Goal: Task Accomplishment & Management: Use online tool/utility

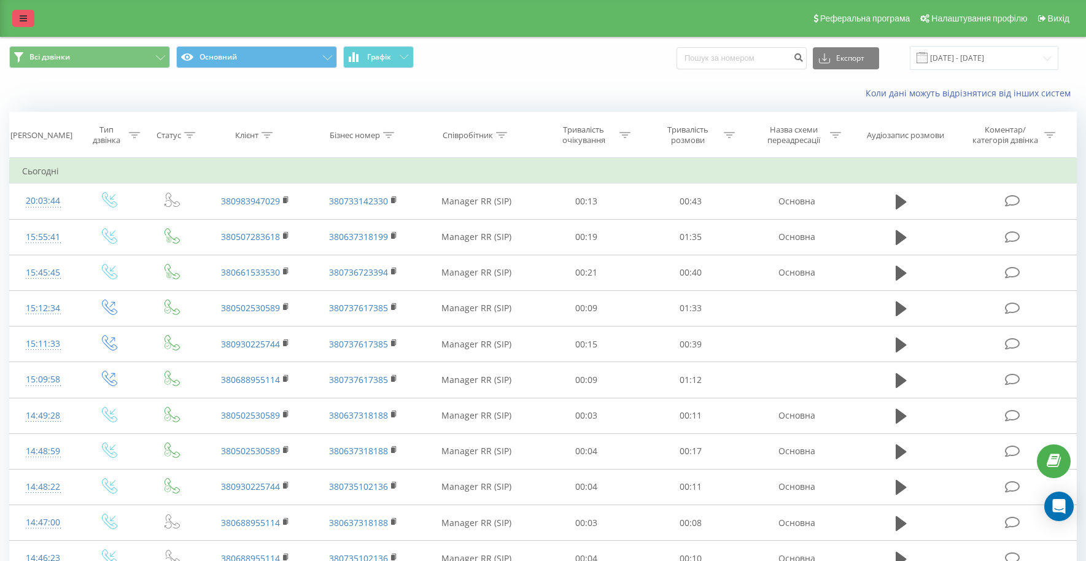
click at [14, 15] on link at bounding box center [23, 18] width 22 height 17
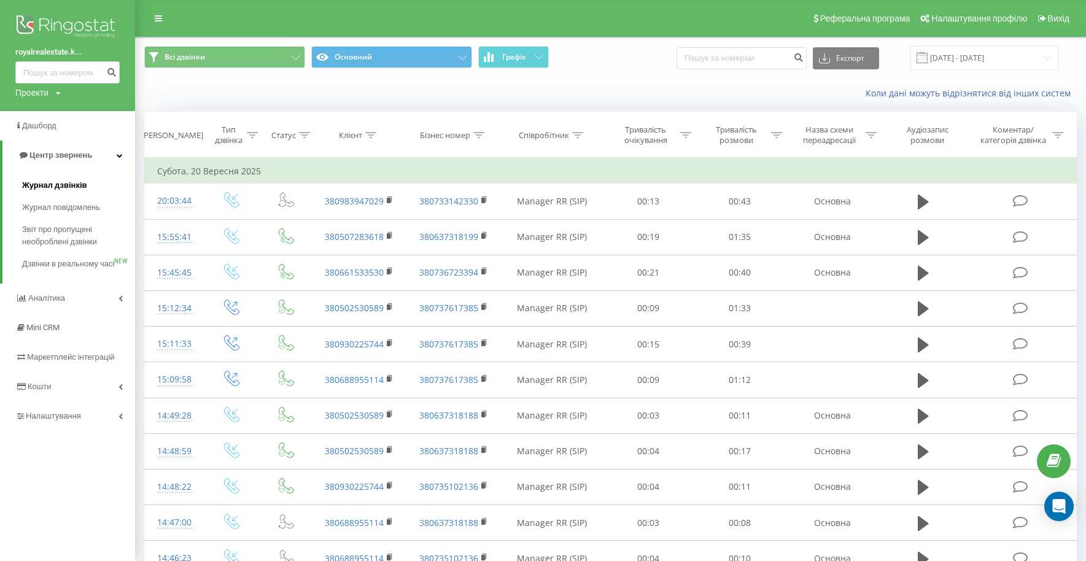
click at [49, 185] on span "Журнал дзвінків" at bounding box center [54, 185] width 65 height 12
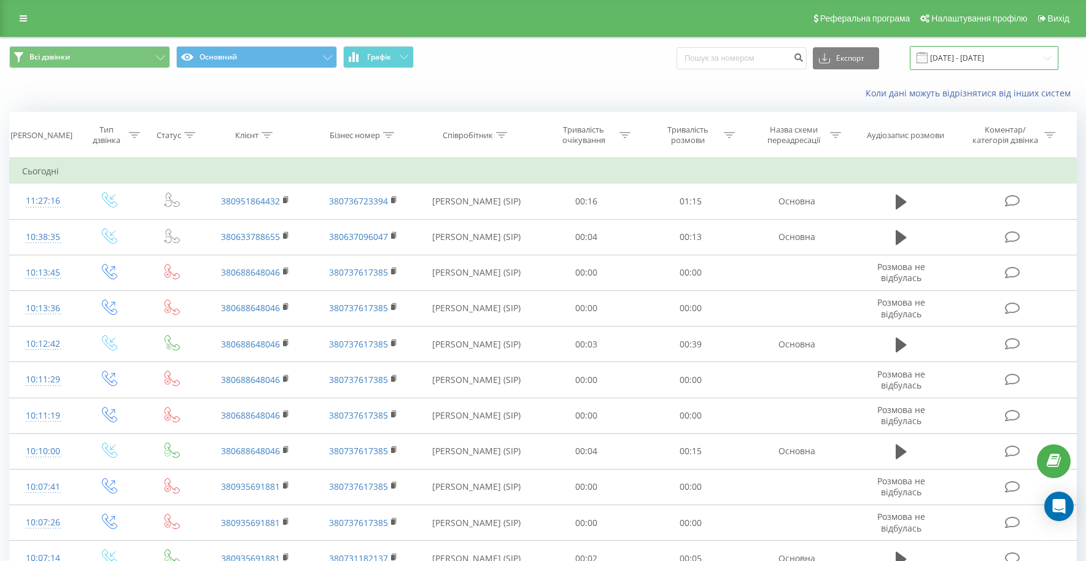
click at [993, 61] on input "22.08.2025 - 22.09.2025" at bounding box center [984, 58] width 149 height 24
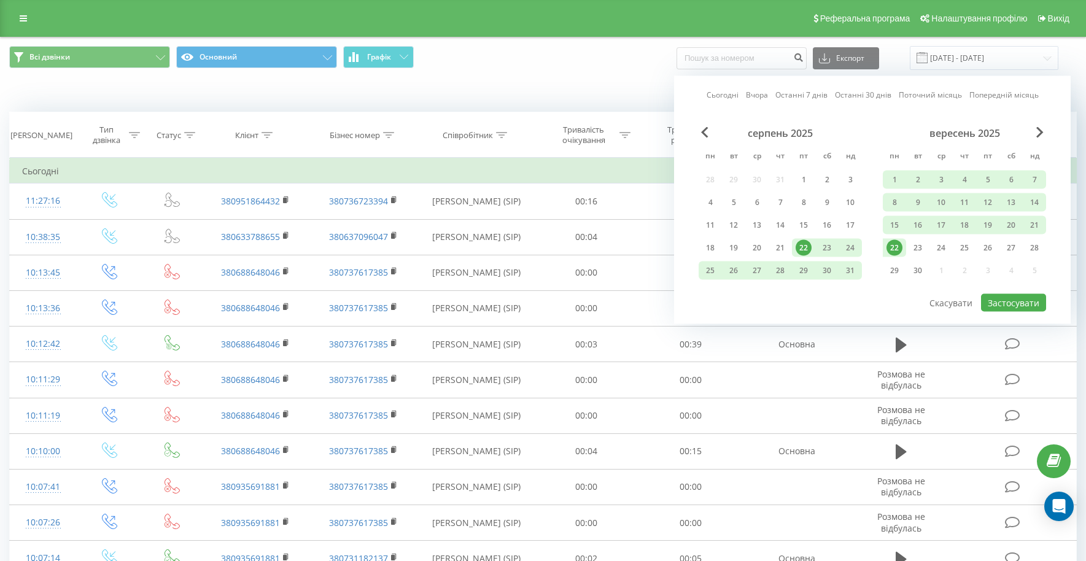
click at [899, 246] on div "22" at bounding box center [895, 248] width 16 height 16
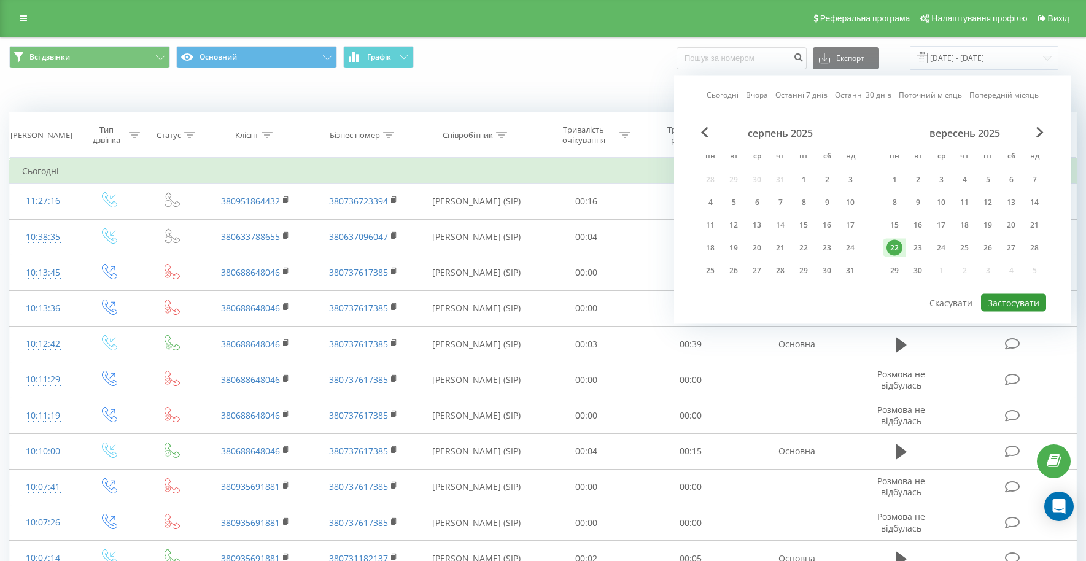
click at [1029, 300] on button "Застосувати" at bounding box center [1013, 303] width 65 height 18
type input "22.09.2025 - 22.09.2025"
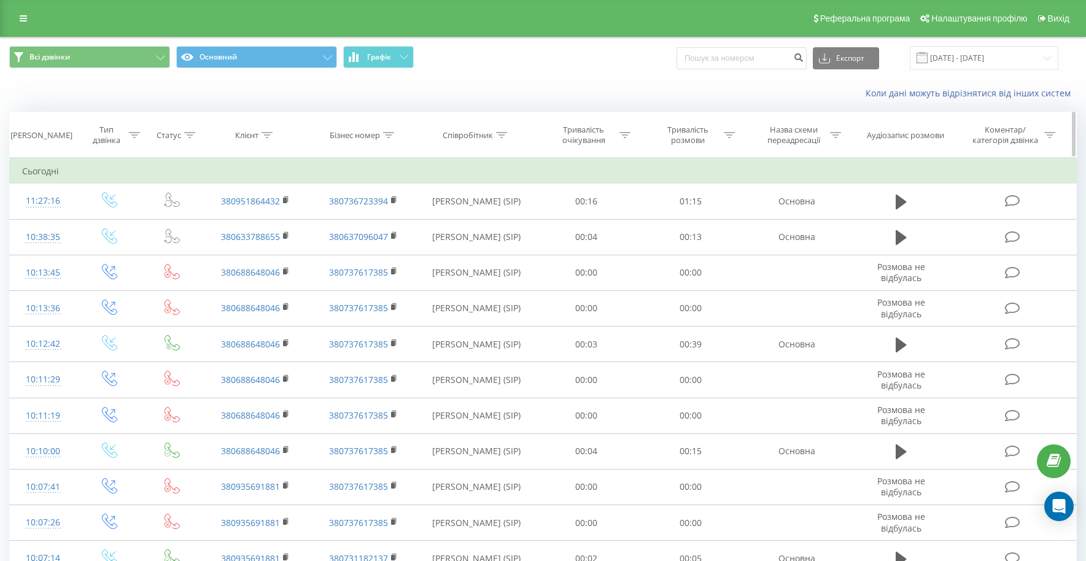
click at [136, 132] on icon at bounding box center [134, 135] width 11 height 6
click at [127, 219] on div "Введіть значення" at bounding box center [103, 224] width 87 height 10
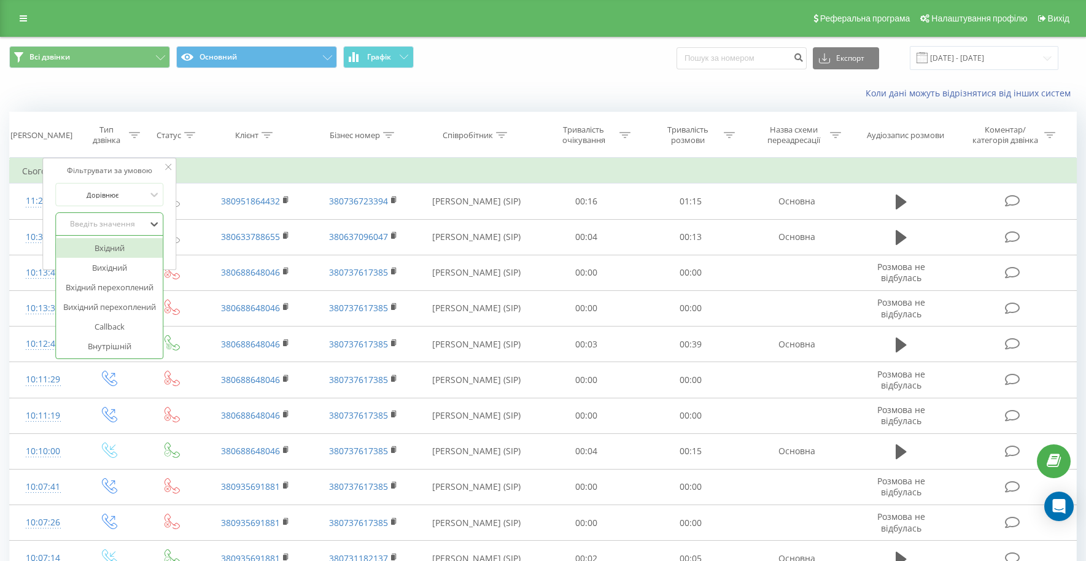
click at [120, 244] on div "Вхідний" at bounding box center [110, 248] width 107 height 20
click at [128, 251] on span "OK" at bounding box center [136, 249] width 34 height 19
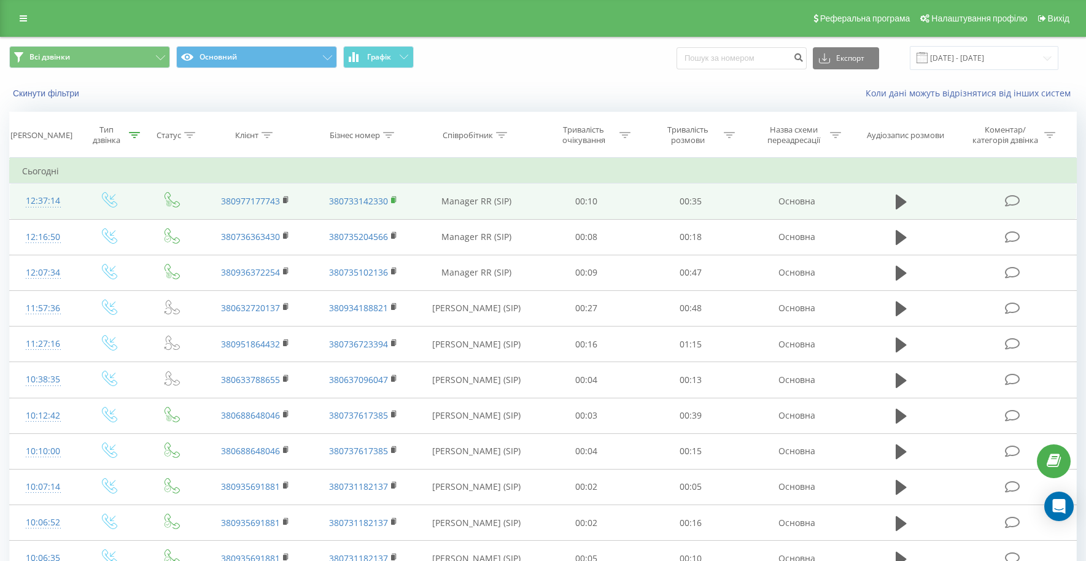
click at [394, 200] on rect at bounding box center [393, 201] width 4 height 6
